Goal: Task Accomplishment & Management: Manage account settings

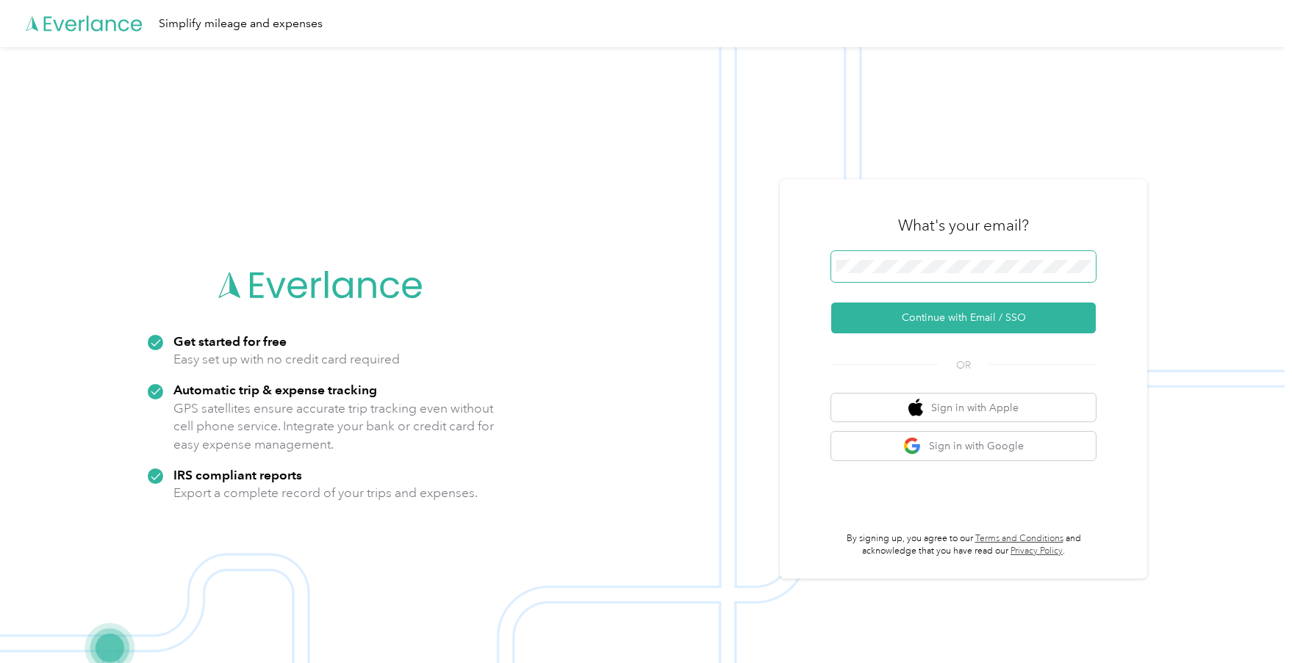
click at [869, 259] on span at bounding box center [963, 266] width 265 height 31
click at [921, 324] on button "Continue with Email / SSO" at bounding box center [963, 318] width 265 height 31
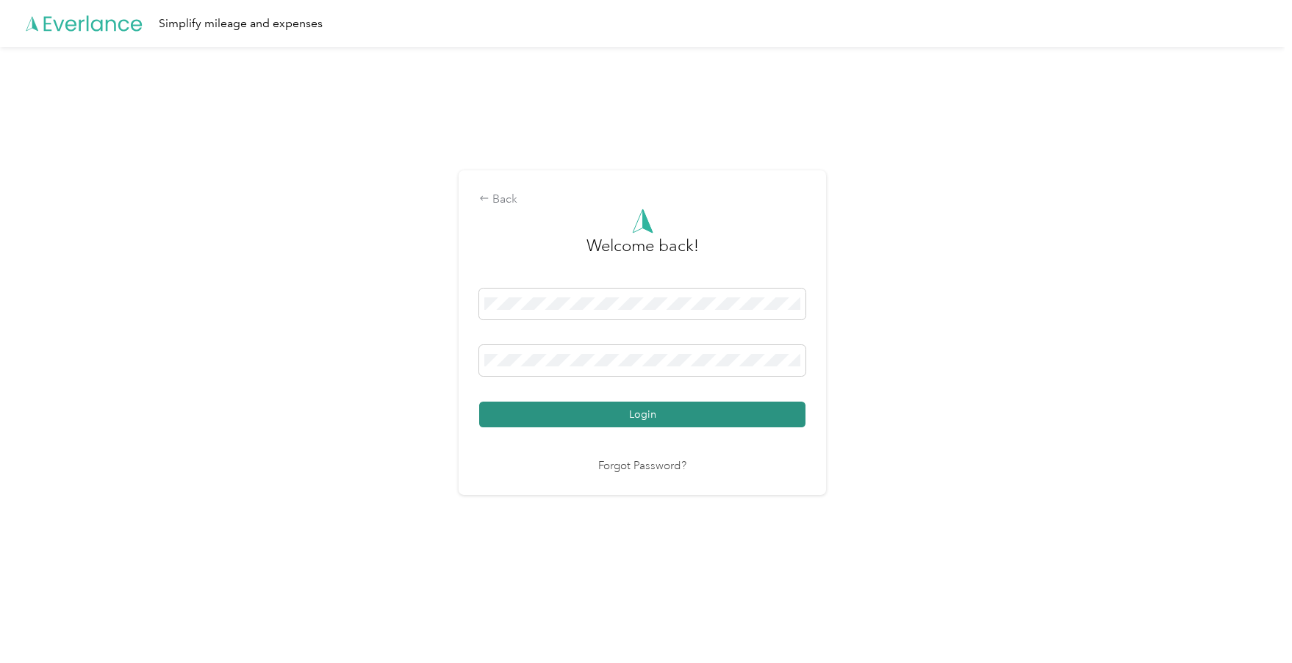
click at [589, 415] on button "Login" at bounding box center [642, 415] width 326 height 26
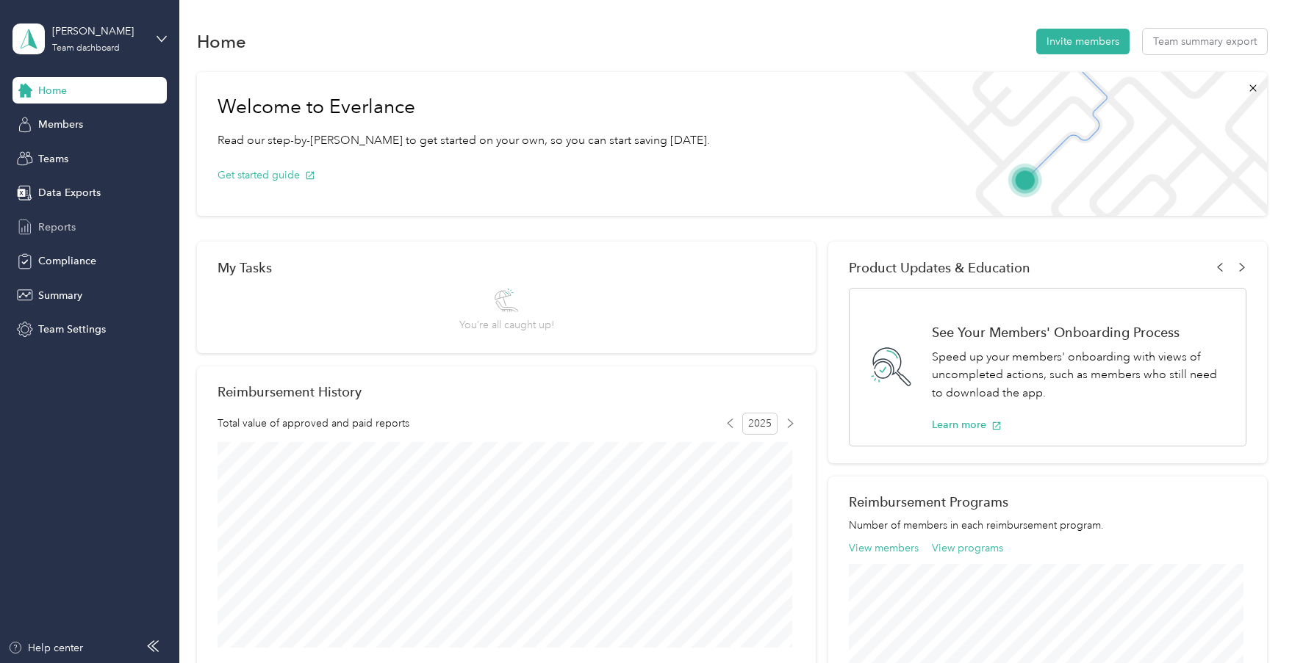
click at [51, 230] on span "Reports" at bounding box center [56, 227] width 37 height 15
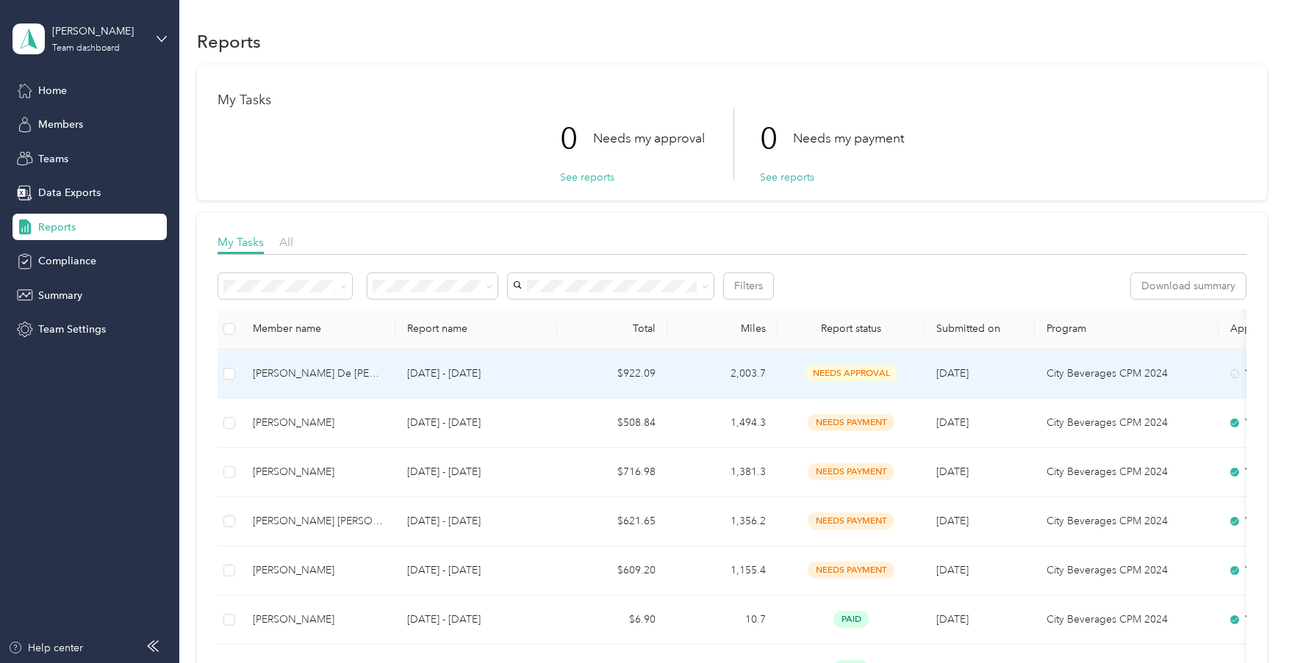
click at [317, 374] on div "[PERSON_NAME] De [PERSON_NAME]" at bounding box center [318, 374] width 131 height 16
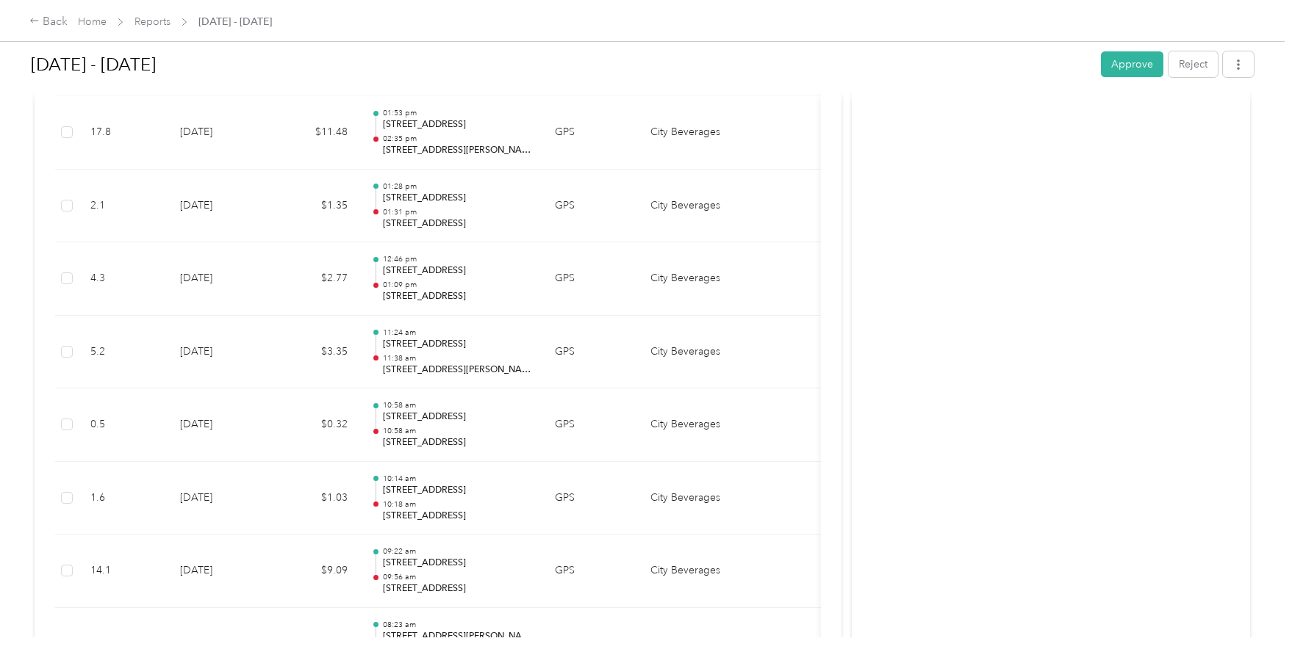
scroll to position [3453, 0]
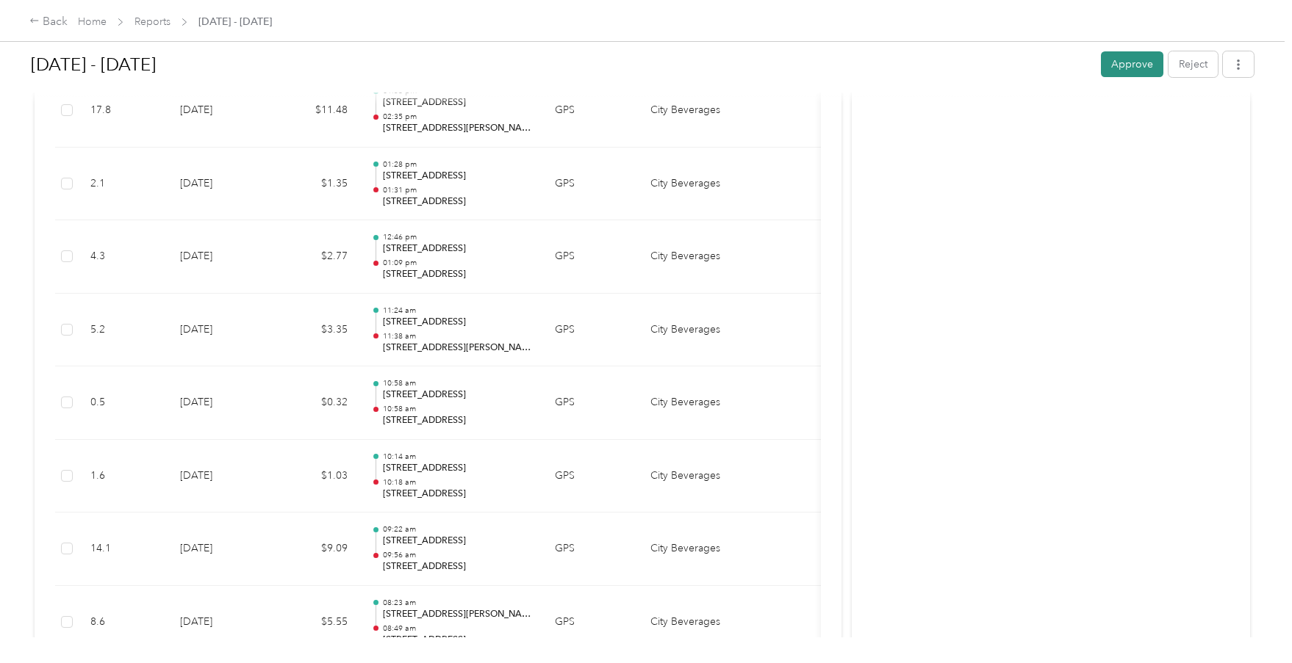
click at [1110, 68] on button "Approve" at bounding box center [1132, 64] width 62 height 26
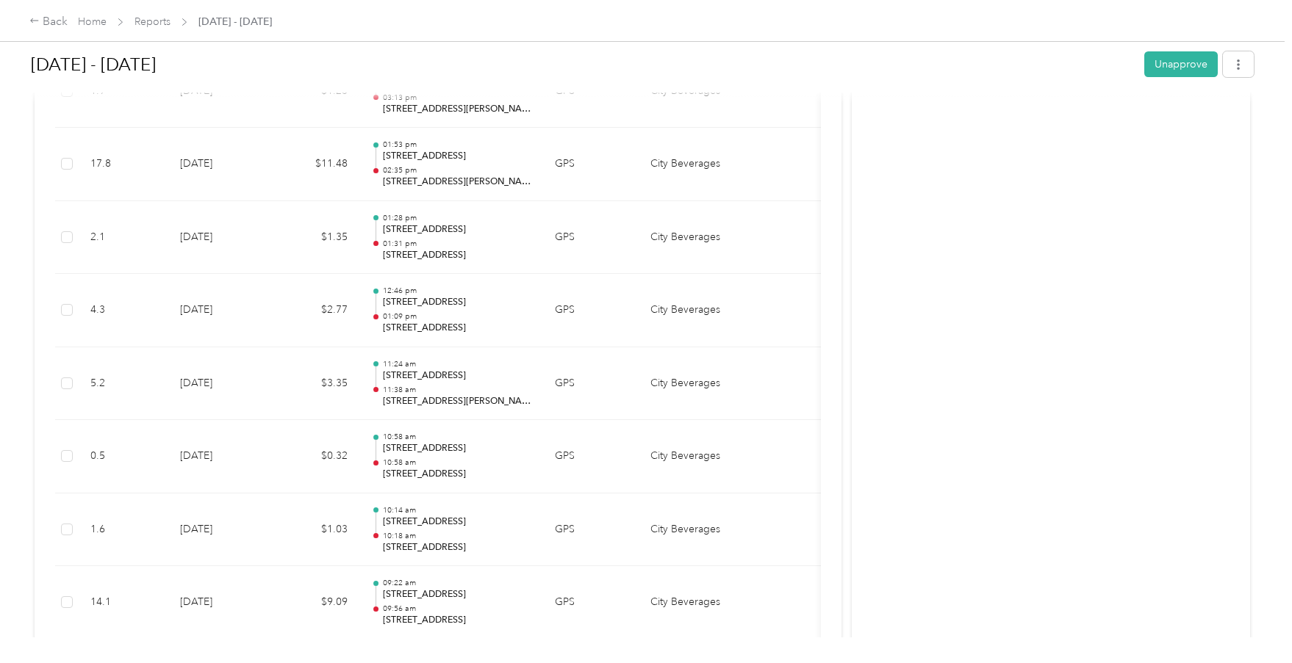
scroll to position [3380, 0]
